Goal: Check status

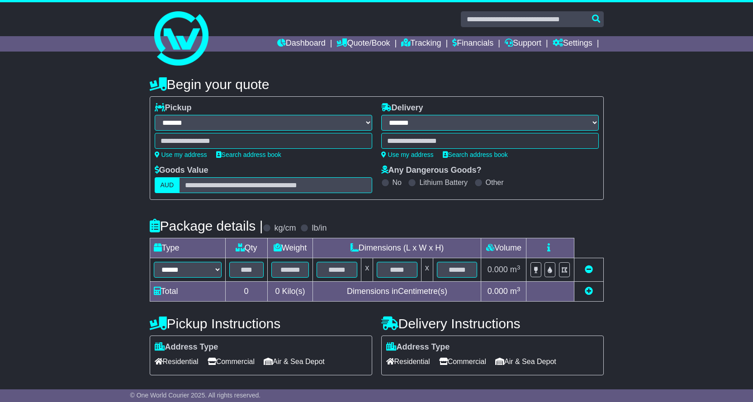
select select "**"
click at [426, 50] on link "Tracking" at bounding box center [421, 43] width 40 height 15
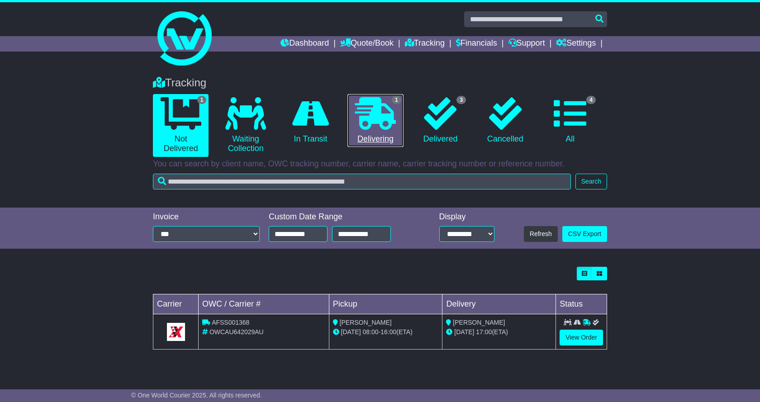
click at [394, 121] on icon at bounding box center [375, 113] width 41 height 33
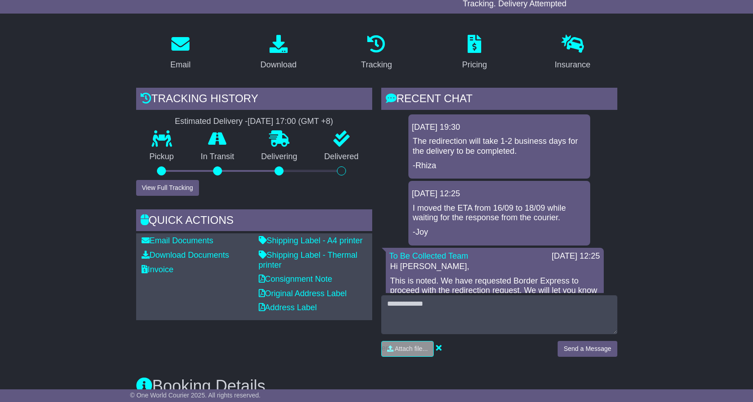
scroll to position [136, 0]
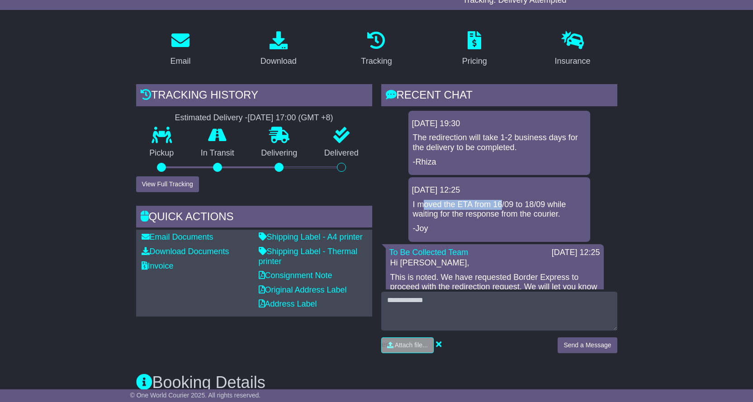
drag, startPoint x: 425, startPoint y: 208, endPoint x: 525, endPoint y: 203, distance: 100.5
click at [502, 203] on p "I moved the ETA from 16/09 to 18/09 while waiting for the response from the cou…" at bounding box center [499, 209] width 173 height 19
click at [532, 203] on p "I moved the ETA from 16/09 to 18/09 while waiting for the response from the cou…" at bounding box center [499, 209] width 173 height 19
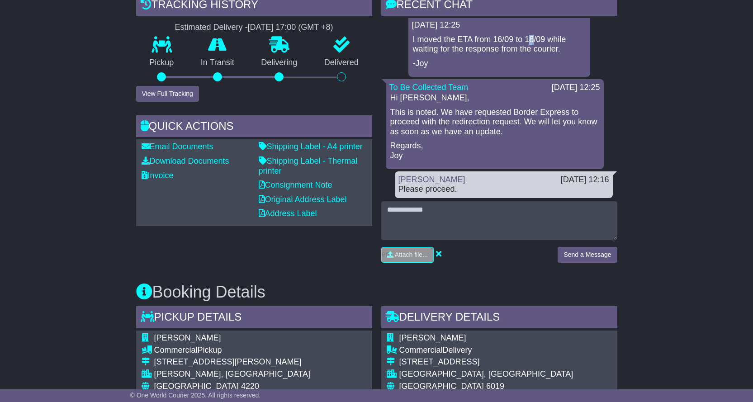
scroll to position [90, 0]
